Goal: Find specific page/section: Locate a particular part of the current website

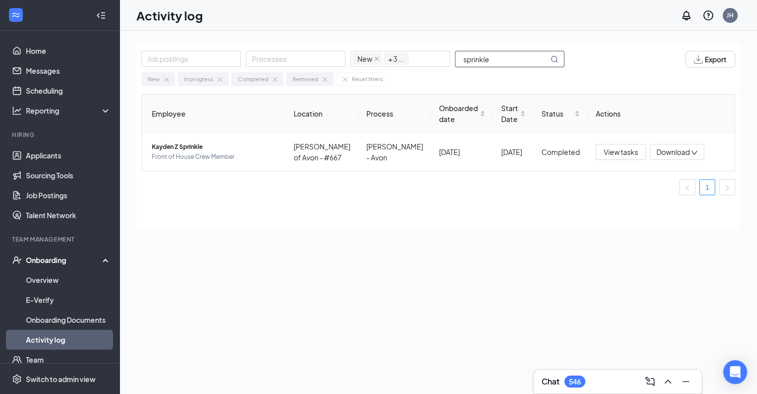
click at [518, 57] on input "sprinkle" at bounding box center [502, 58] width 93 height 15
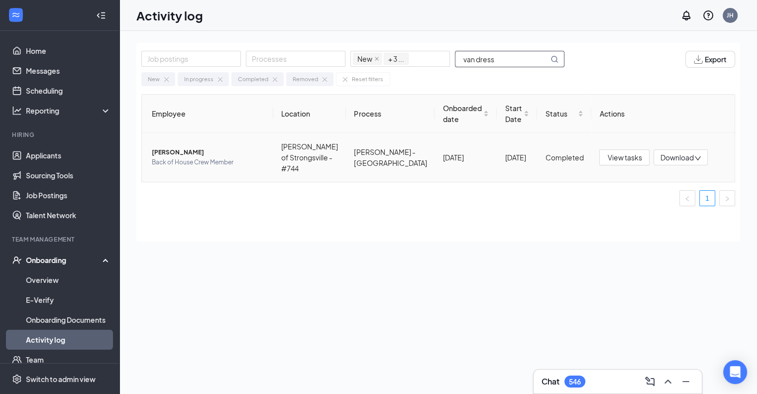
click at [209, 151] on span "[PERSON_NAME]" at bounding box center [209, 152] width 114 height 10
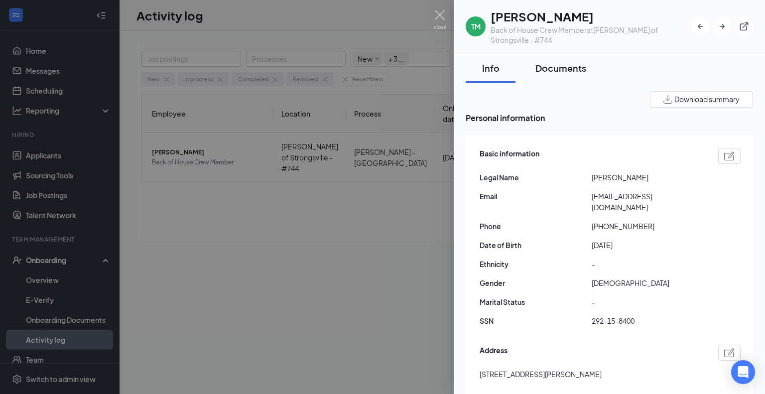
click at [560, 76] on button "Documents" at bounding box center [560, 68] width 71 height 30
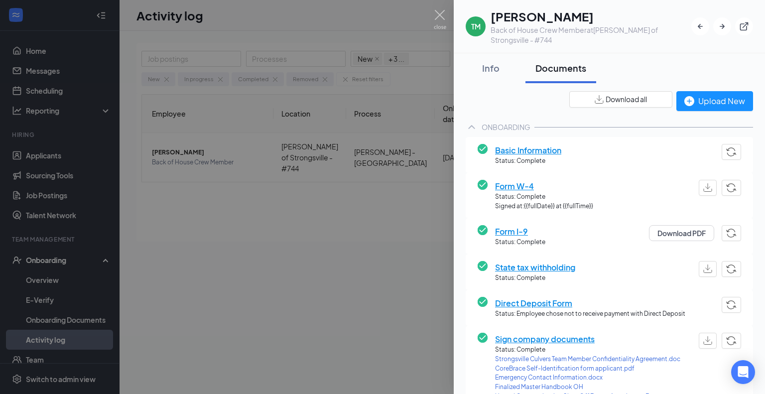
click at [595, 99] on img "button" at bounding box center [599, 99] width 9 height 8
click at [438, 17] on img at bounding box center [440, 19] width 12 height 19
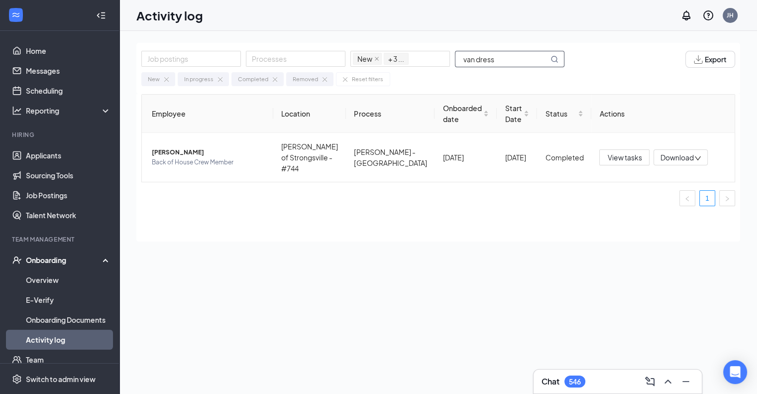
click at [512, 51] on span "van dress" at bounding box center [510, 59] width 110 height 16
drag, startPoint x: 506, startPoint y: 57, endPoint x: 367, endPoint y: 64, distance: 139.1
click at [367, 64] on div "Job postings Processes New In progress Completed Removed + 3 ... van dress" at bounding box center [357, 59] width 433 height 17
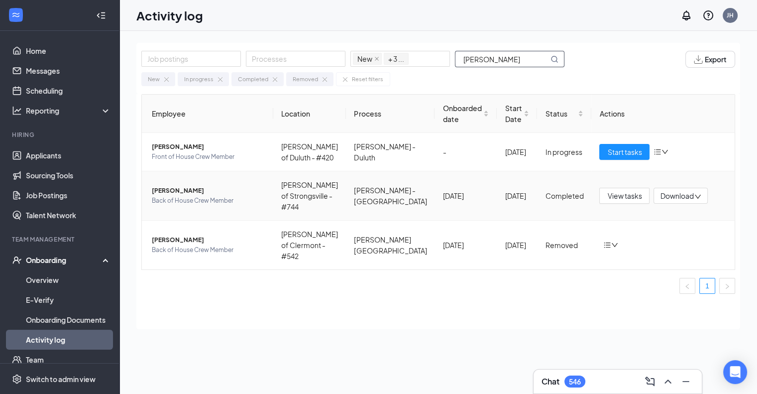
type input "[PERSON_NAME]"
click at [229, 200] on span "Back of House Crew Member" at bounding box center [209, 201] width 114 height 10
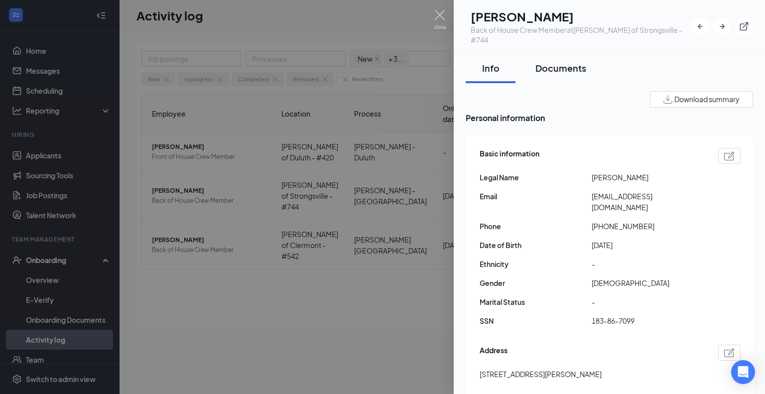
click at [565, 77] on button "Documents" at bounding box center [560, 68] width 71 height 30
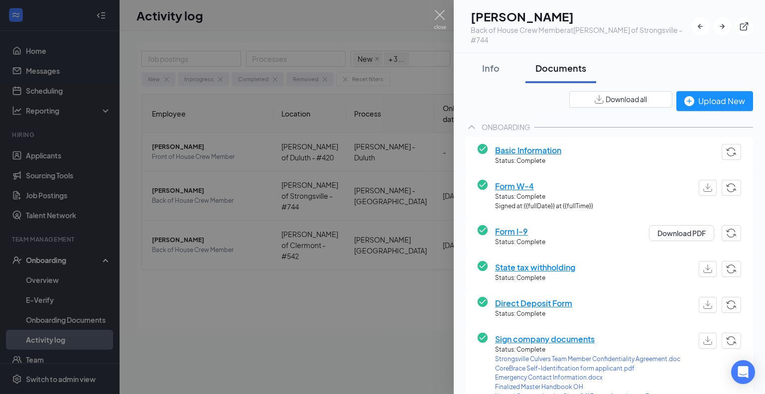
click at [596, 99] on img "button" at bounding box center [599, 99] width 9 height 8
click at [485, 65] on div "Info" at bounding box center [491, 68] width 30 height 12
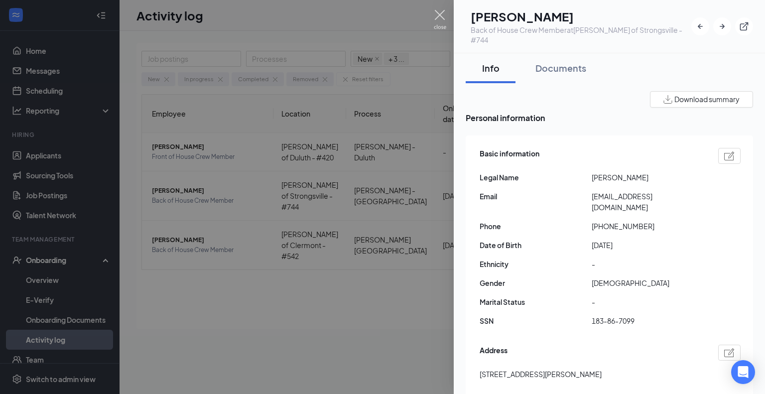
click at [442, 15] on img at bounding box center [440, 19] width 12 height 19
